Goal: Task Accomplishment & Management: Complete application form

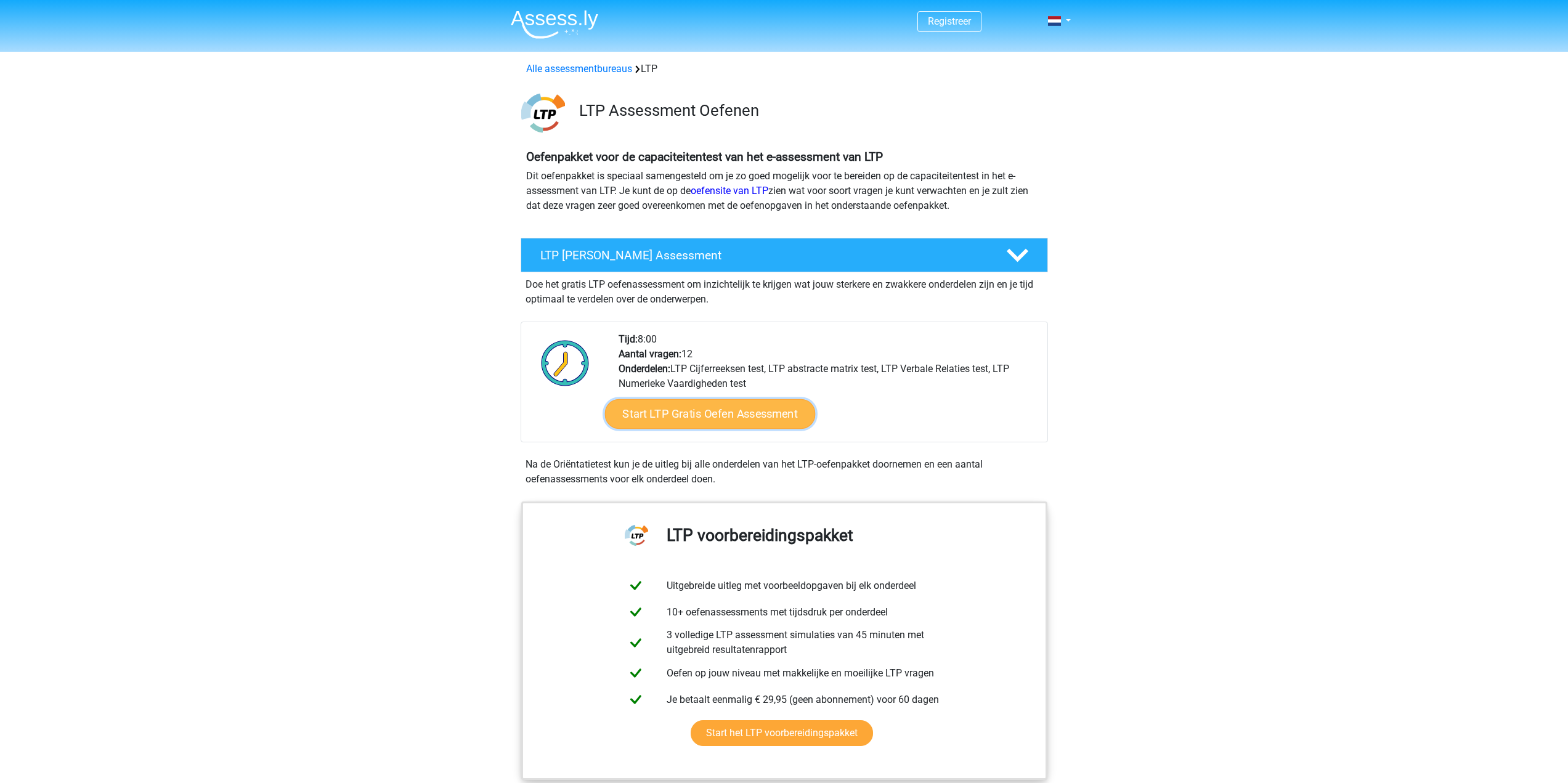
click at [705, 410] on link "Start LTP Gratis Oefen Assessment" at bounding box center [709, 414] width 211 height 29
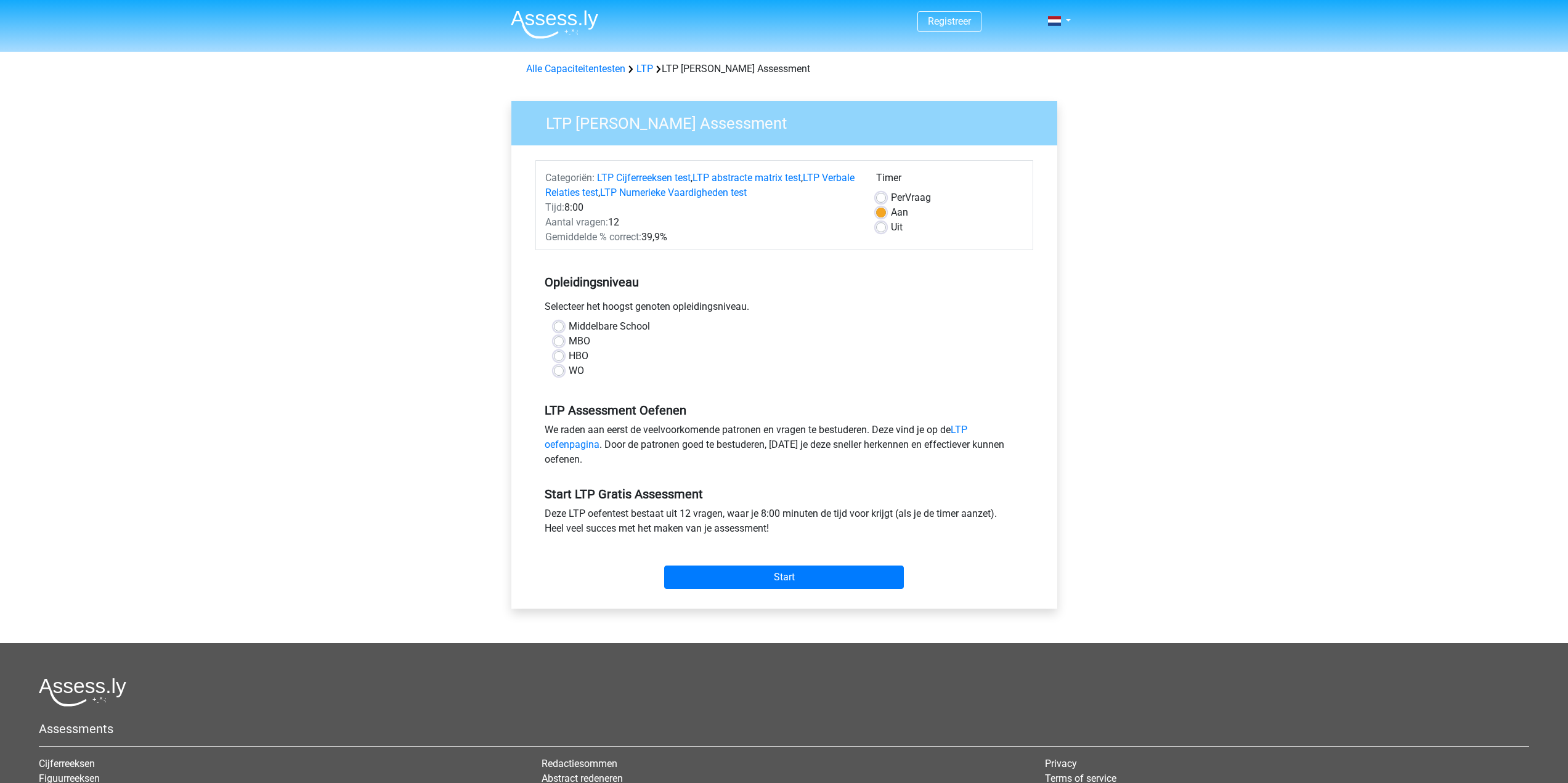
click at [569, 342] on label "MBO" at bounding box center [579, 341] width 22 height 15
click at [560, 342] on input "MBO" at bounding box center [559, 340] width 10 height 13
radio input "true"
click at [774, 581] on input "Start" at bounding box center [784, 577] width 240 height 23
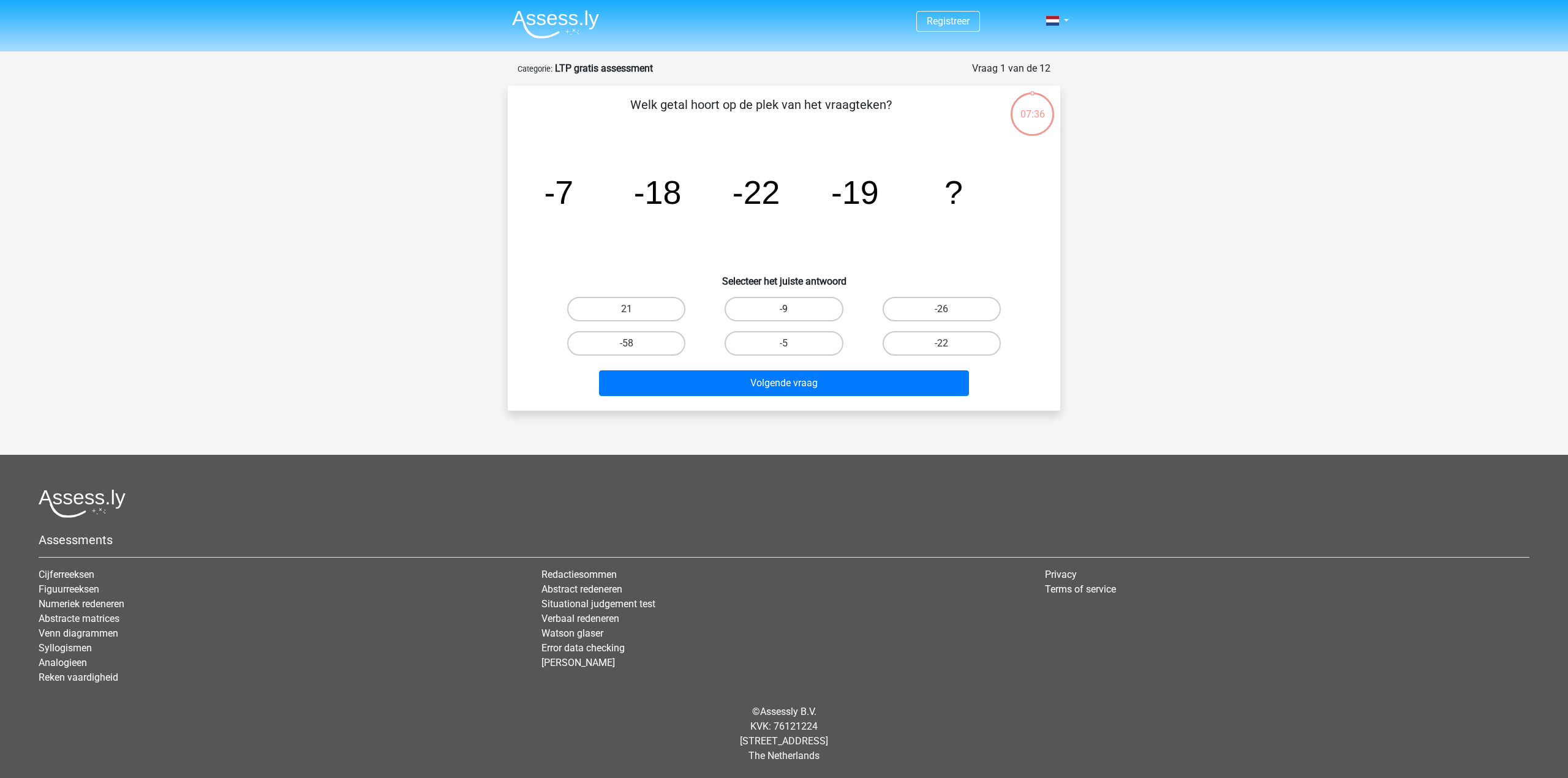
click at [759, 315] on label "-9" at bounding box center [784, 309] width 118 height 24
click at [784, 315] on input "-9" at bounding box center [787, 312] width 8 height 8
radio input "true"
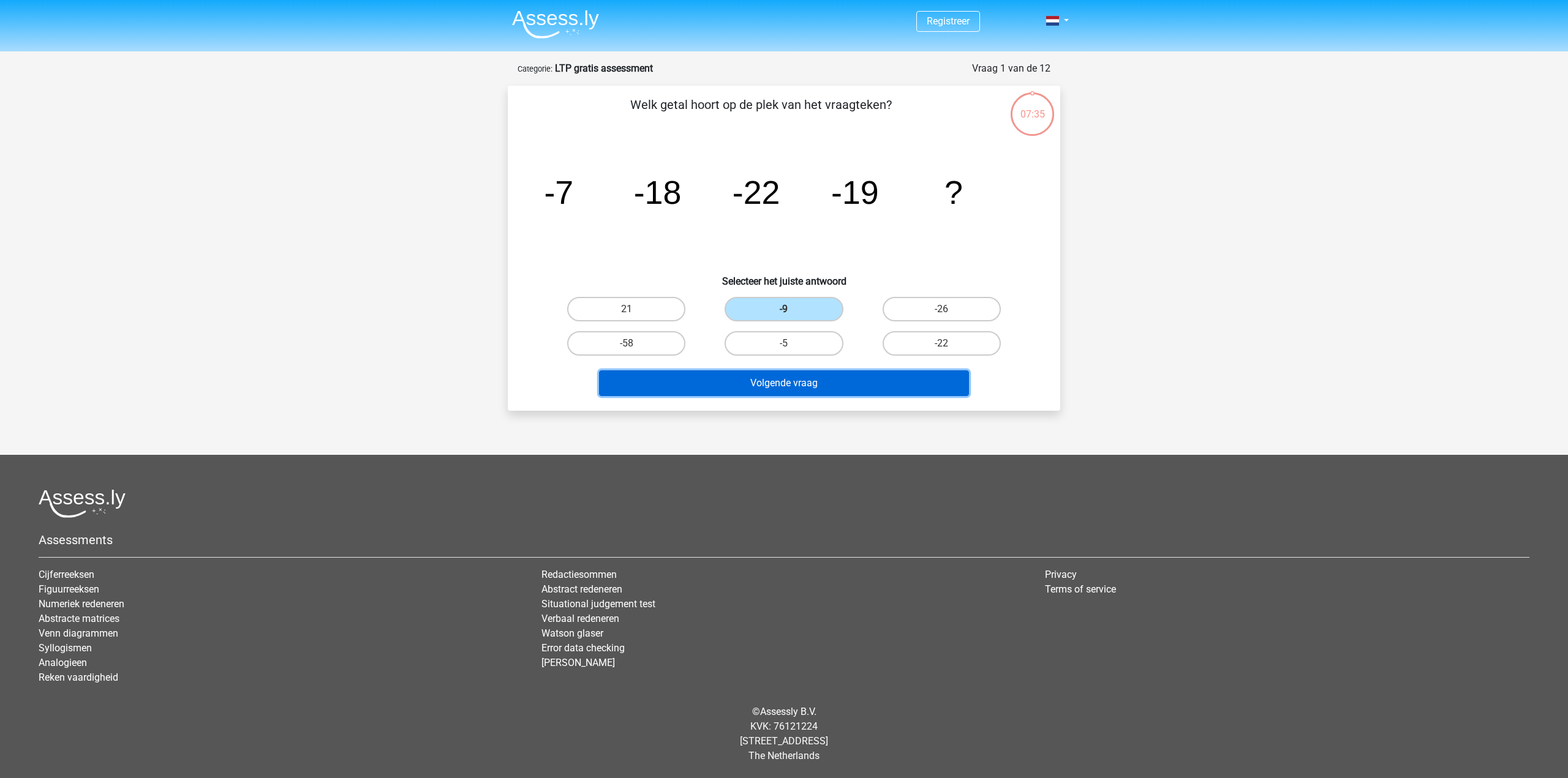
click at [761, 381] on button "Volgende vraag" at bounding box center [784, 383] width 370 height 26
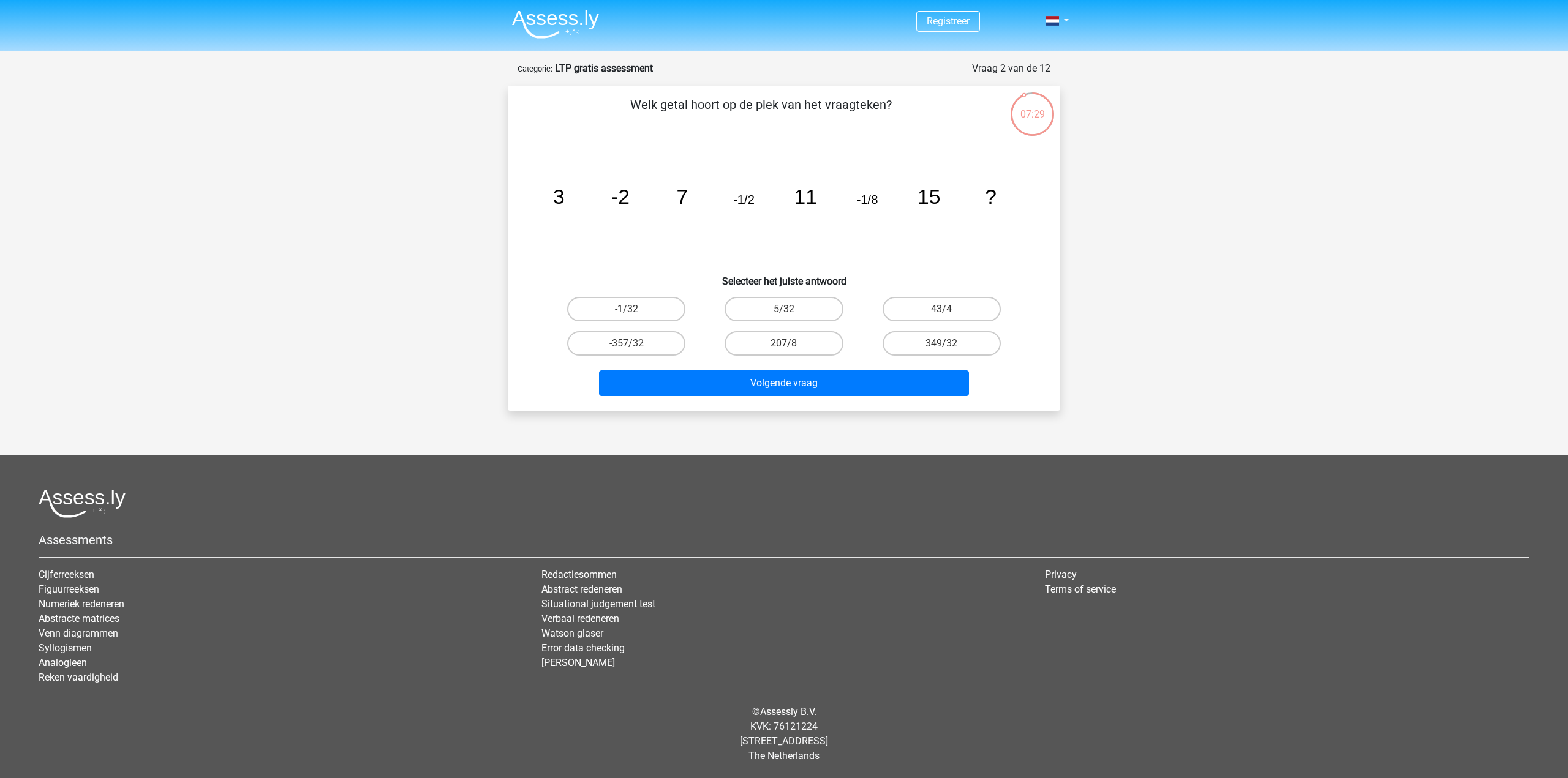
drag, startPoint x: 528, startPoint y: 88, endPoint x: 539, endPoint y: 74, distance: 17.8
